Goal: Task Accomplishment & Management: Manage account settings

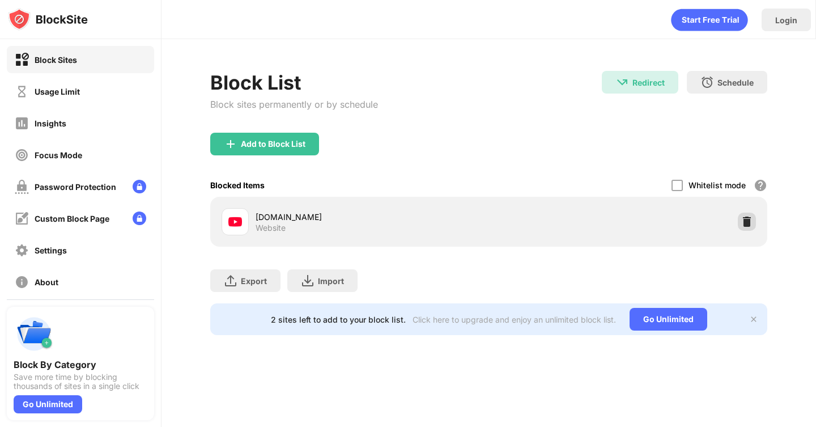
click at [746, 226] on img at bounding box center [746, 221] width 11 height 11
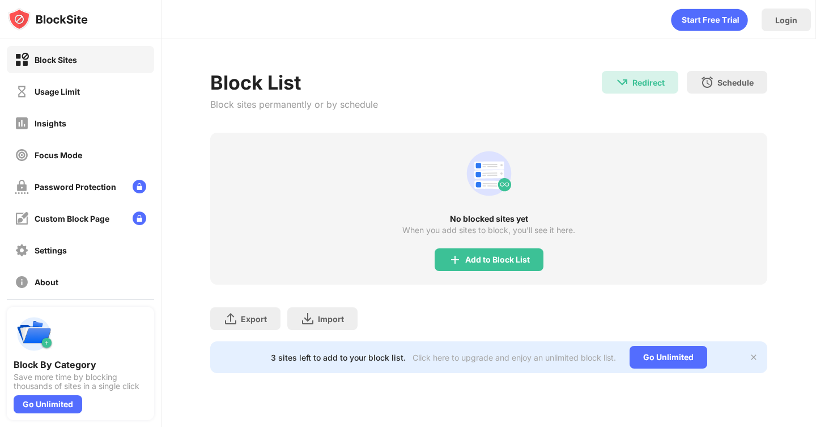
click at [469, 276] on div "No blocked sites yet When you add sites to block, you’ll see it here. Add to Bl…" at bounding box center [488, 209] width 556 height 152
click at [469, 265] on div "Add to Block List" at bounding box center [489, 259] width 109 height 23
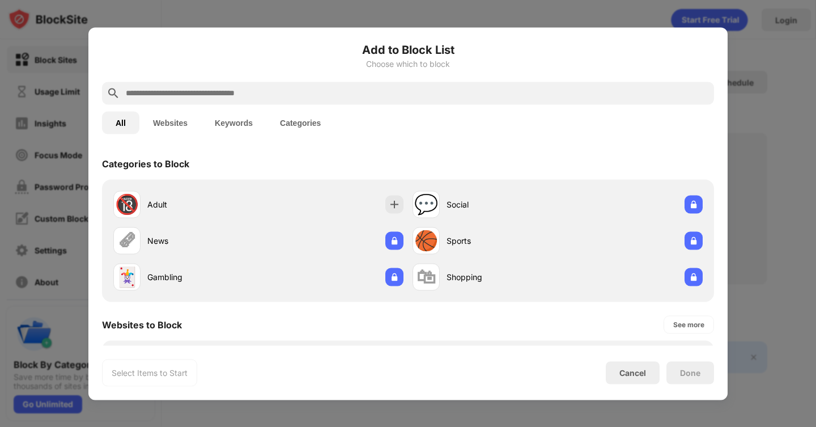
click at [298, 97] on input "text" at bounding box center [417, 93] width 585 height 14
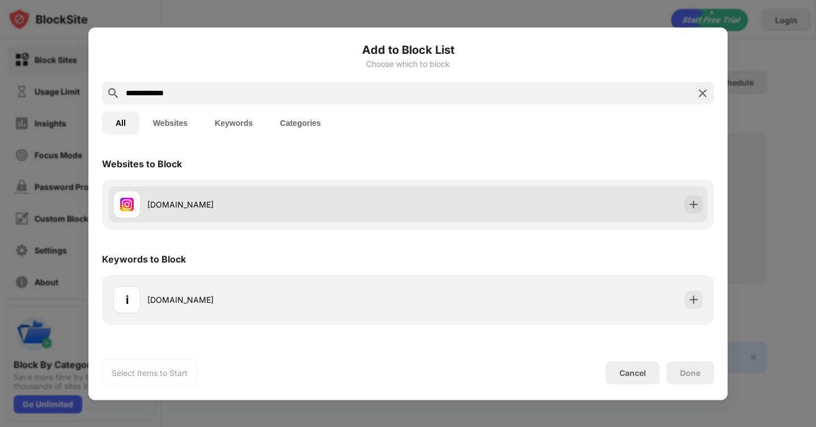
type input "**********"
click at [348, 211] on div "[DOMAIN_NAME]" at bounding box center [260, 203] width 295 height 27
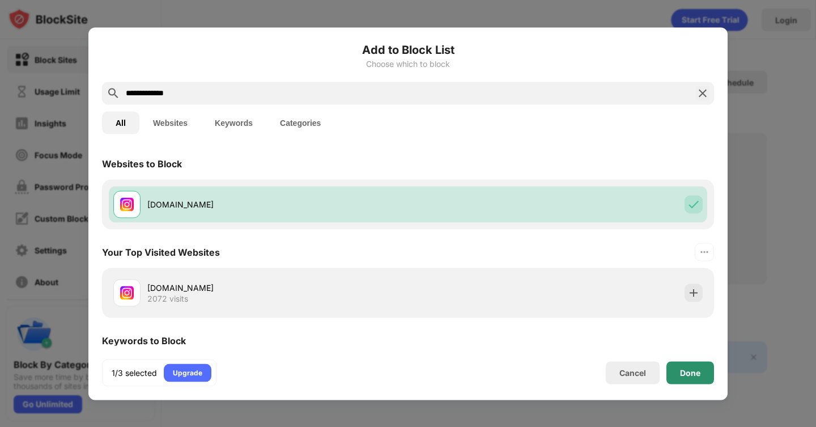
click at [679, 373] on div "Done" at bounding box center [690, 372] width 48 height 23
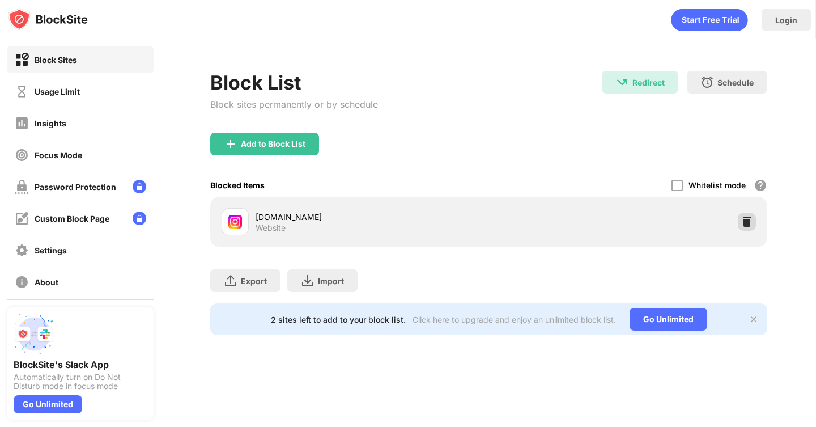
click at [746, 219] on img at bounding box center [746, 221] width 11 height 11
